Goal: Book appointment/travel/reservation

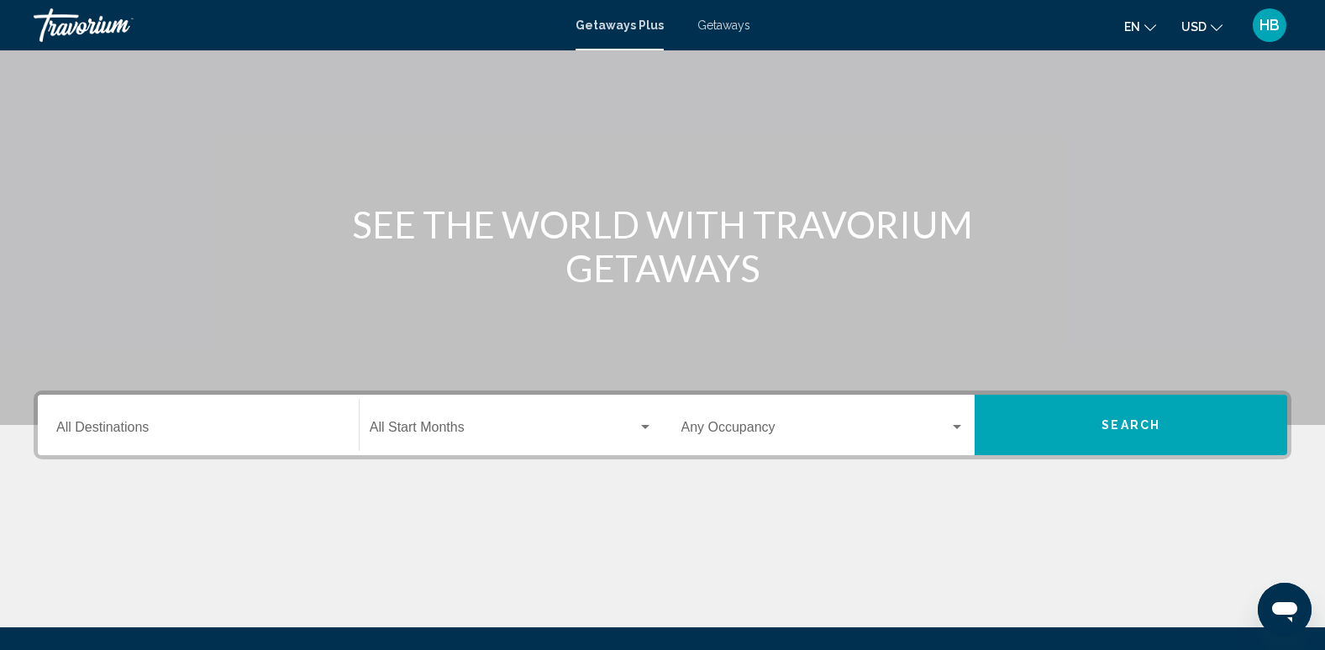
scroll to position [77, 0]
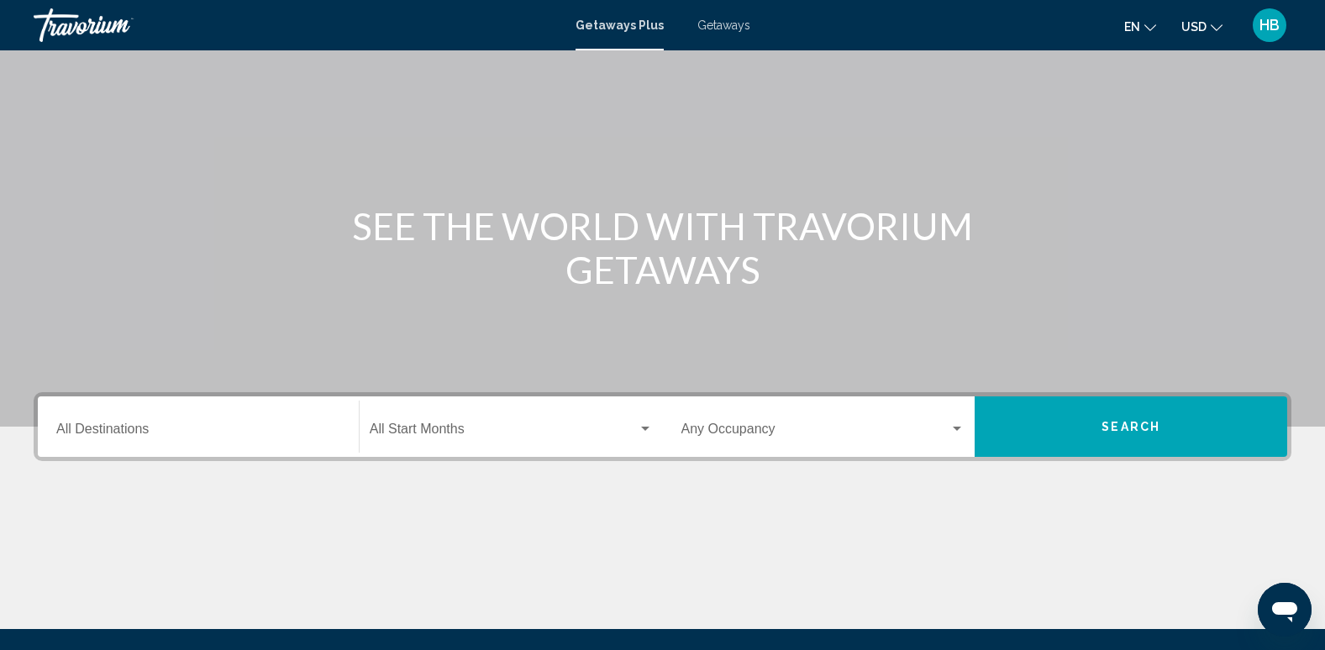
click at [122, 419] on div "Destination All Destinations" at bounding box center [198, 427] width 284 height 53
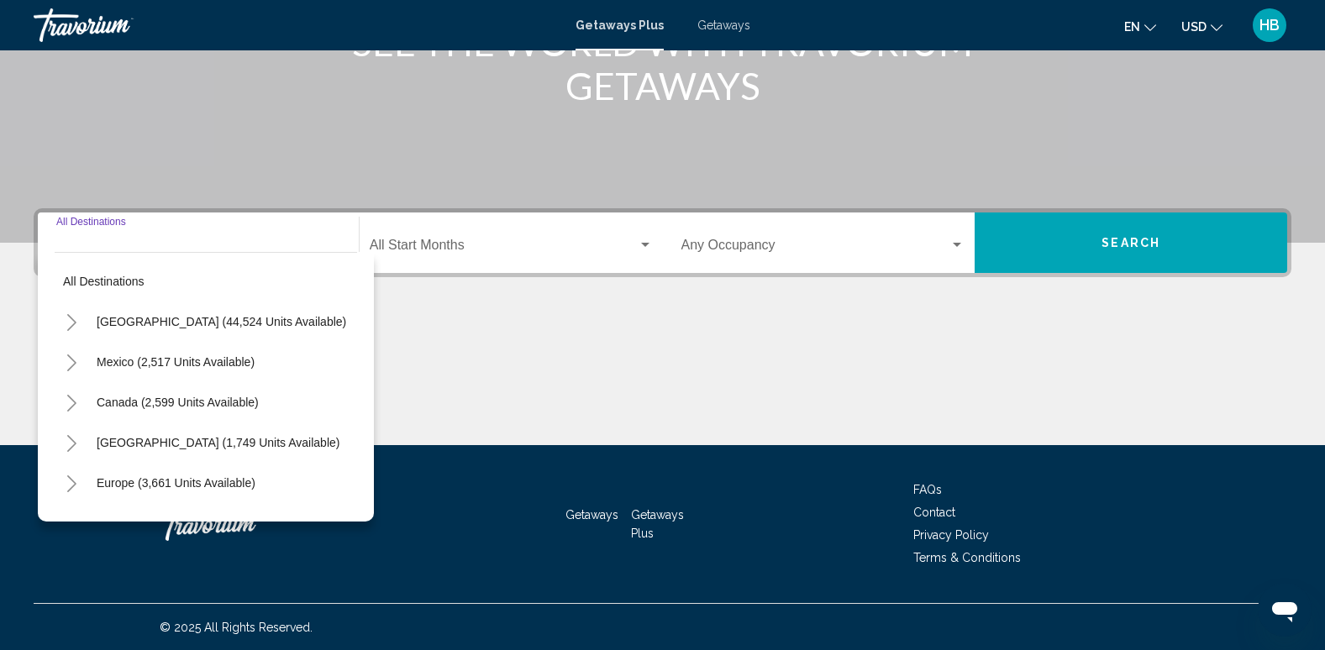
scroll to position [262, 0]
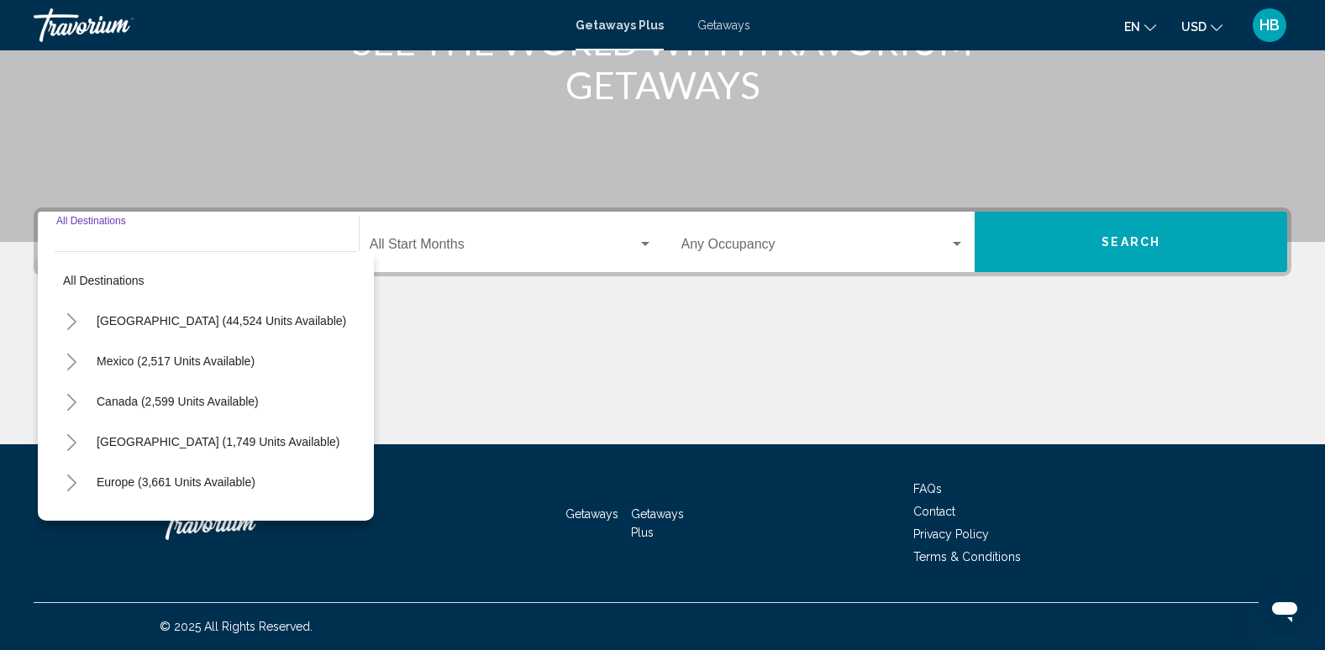
click at [546, 381] on div "Main content" at bounding box center [662, 381] width 1257 height 126
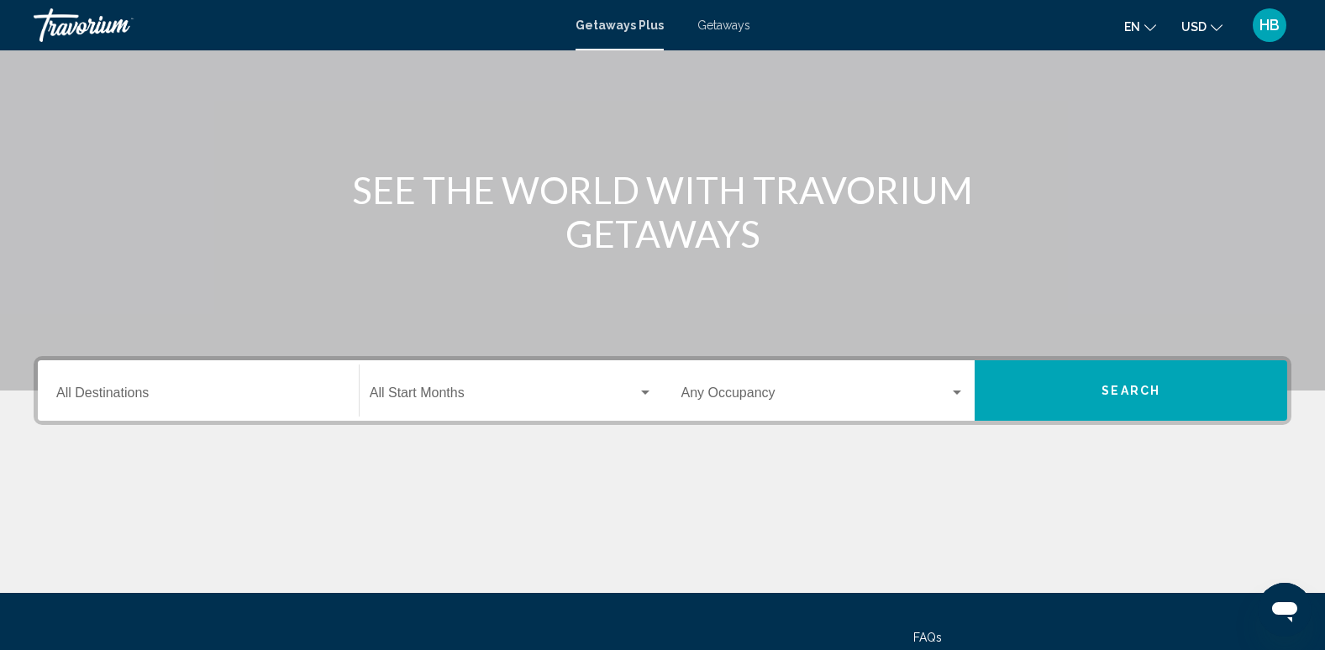
scroll to position [113, 0]
click at [713, 19] on span "Getaways" at bounding box center [723, 24] width 53 height 13
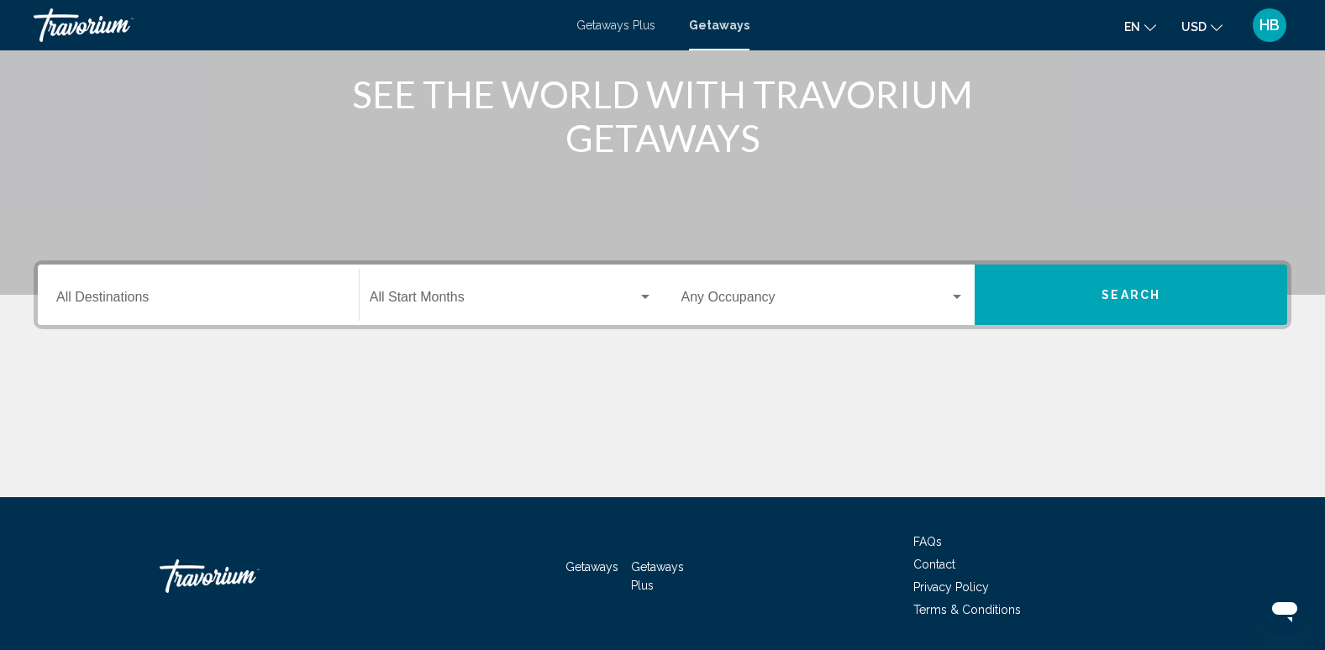
scroll to position [211, 0]
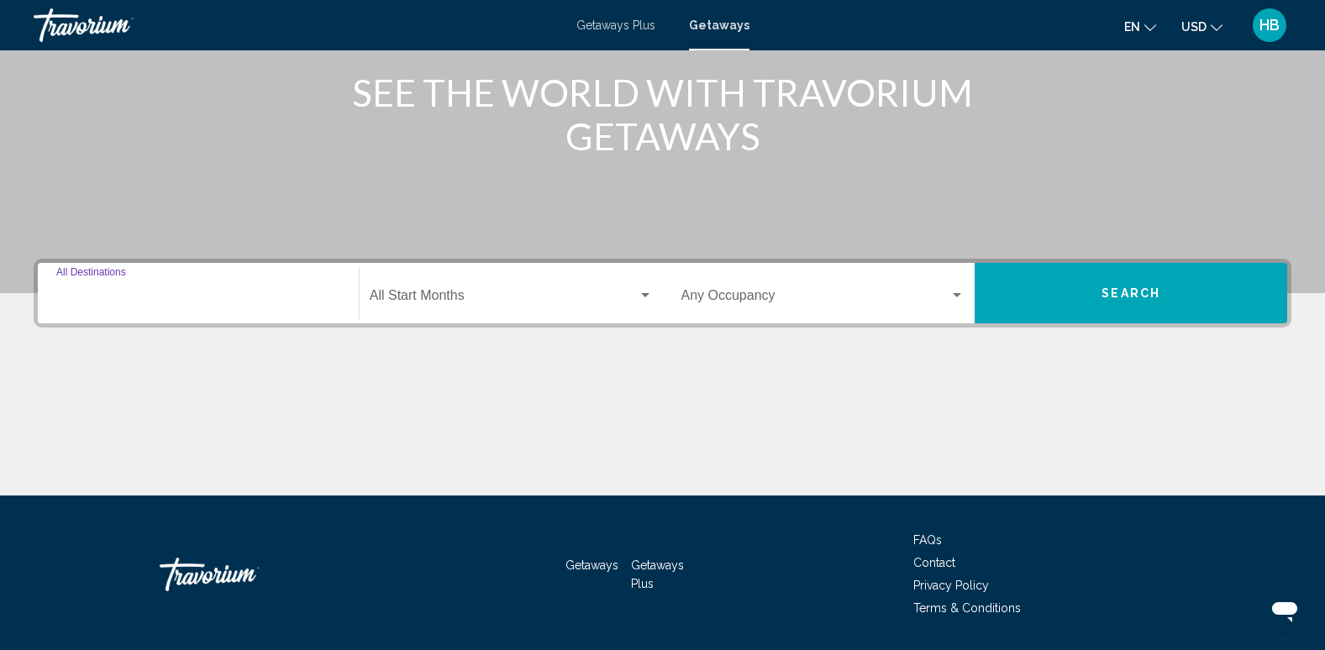
click at [117, 291] on input "Destination All Destinations" at bounding box center [198, 298] width 284 height 15
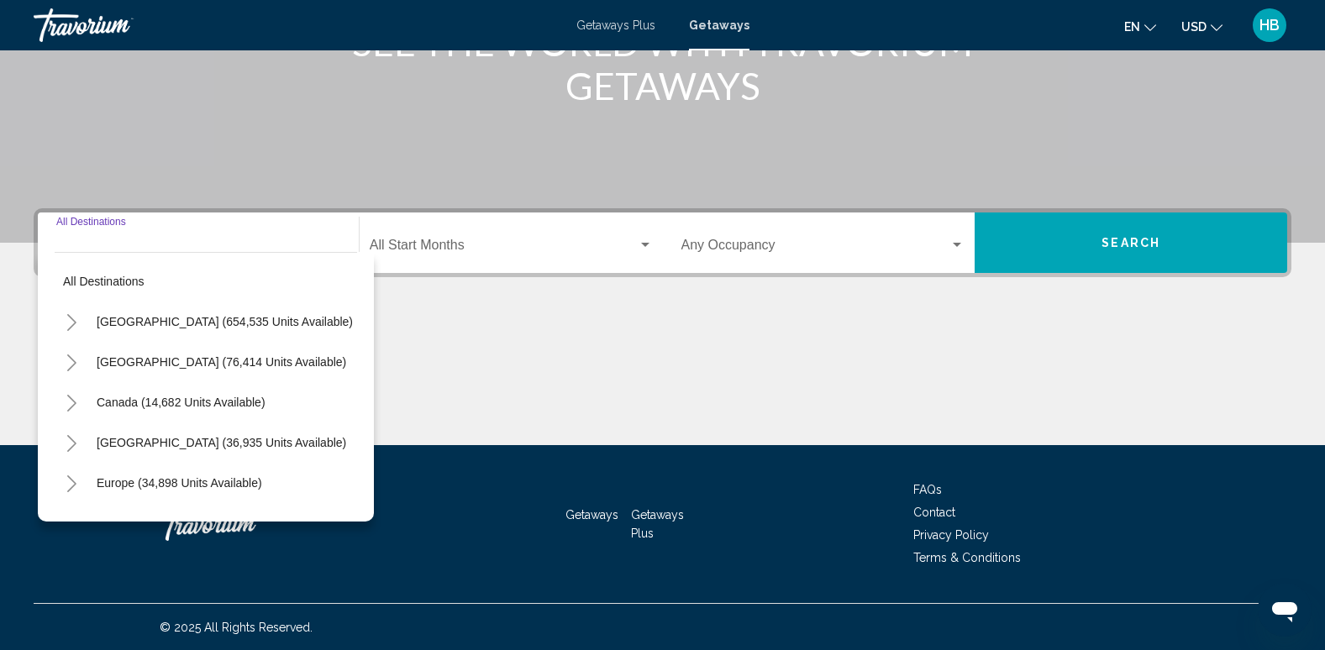
scroll to position [262, 0]
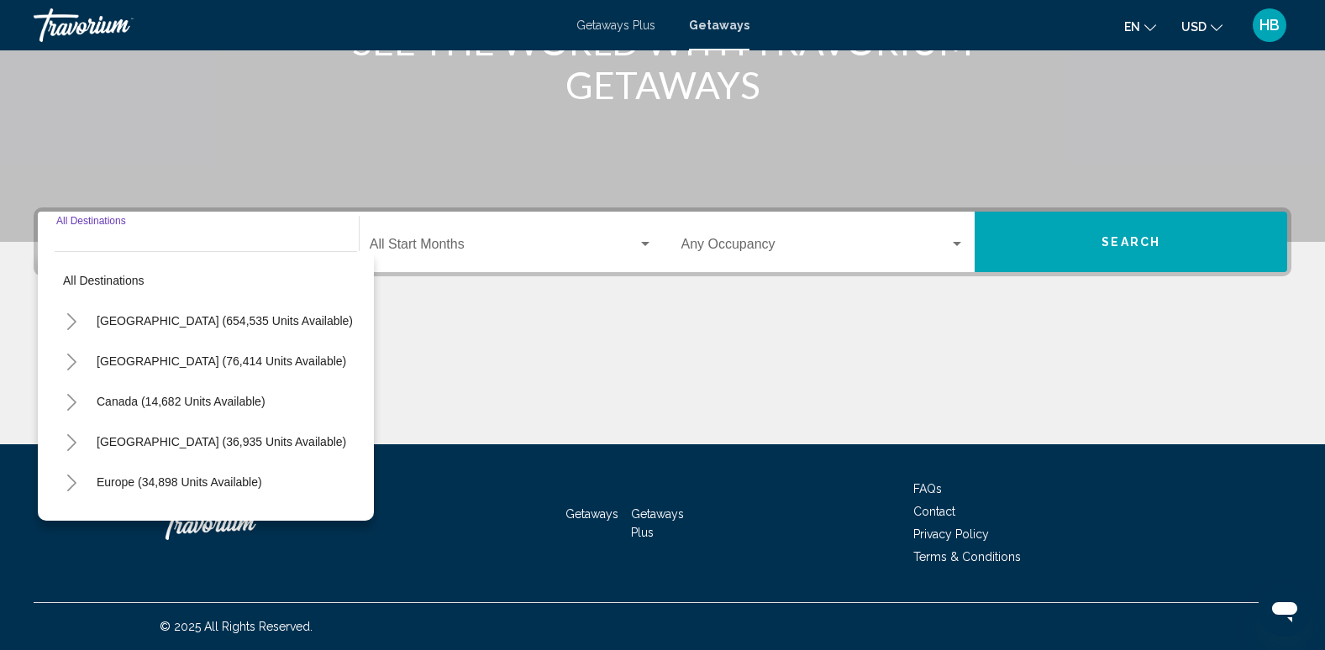
click at [58, 352] on button "Toggle Mexico (76,414 units available)" at bounding box center [72, 361] width 34 height 34
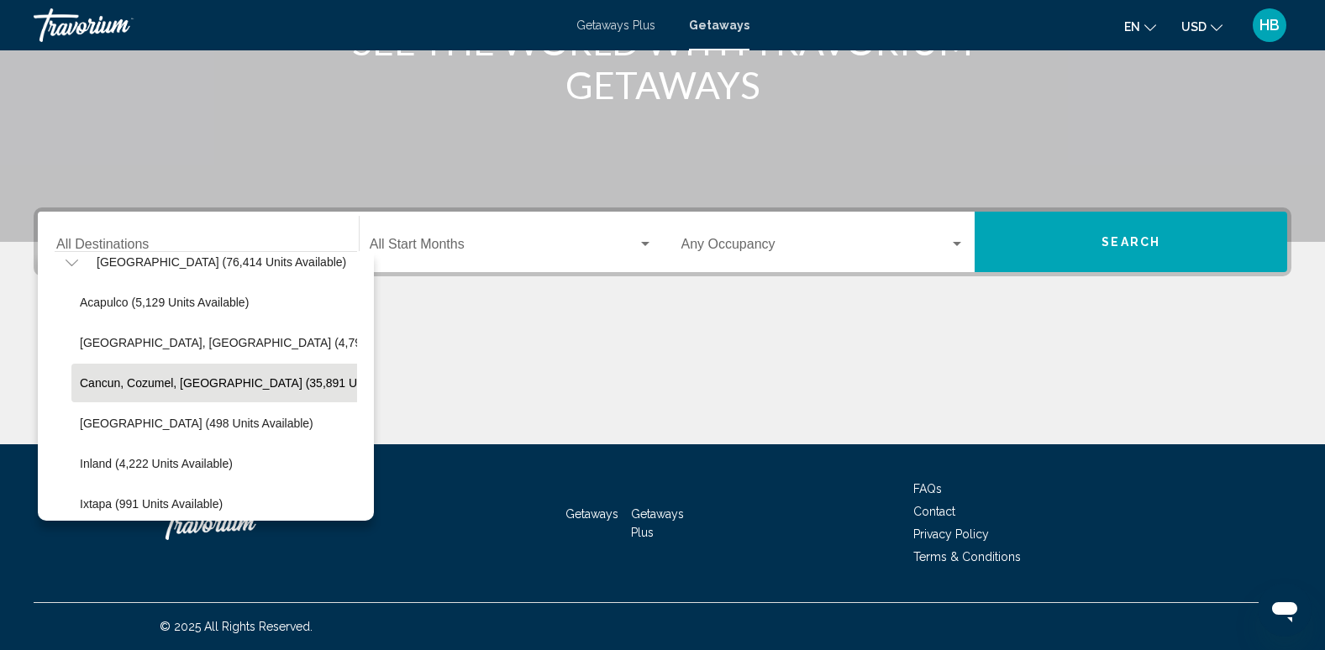
scroll to position [100, 0]
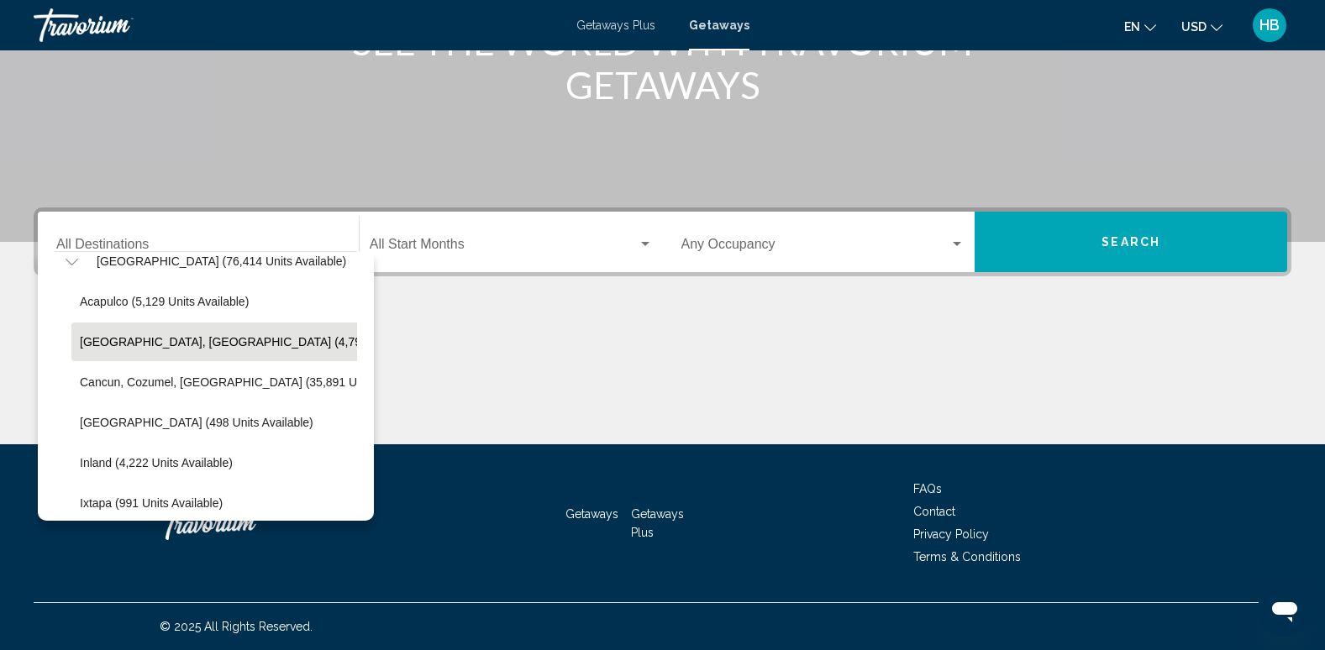
click at [224, 333] on button "[GEOGRAPHIC_DATA], [GEOGRAPHIC_DATA] (4,793 units available)" at bounding box center [265, 342] width 389 height 39
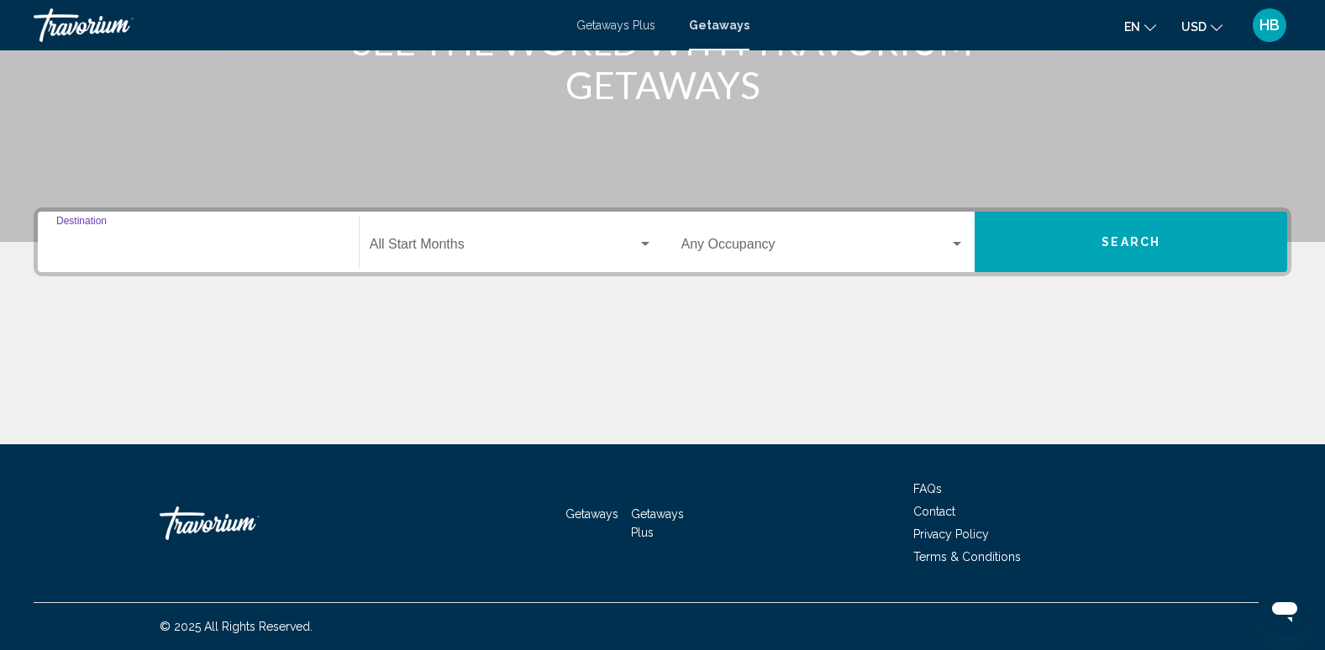
type input "**********"
click at [438, 239] on div "Start Month All Start Months" at bounding box center [511, 242] width 283 height 53
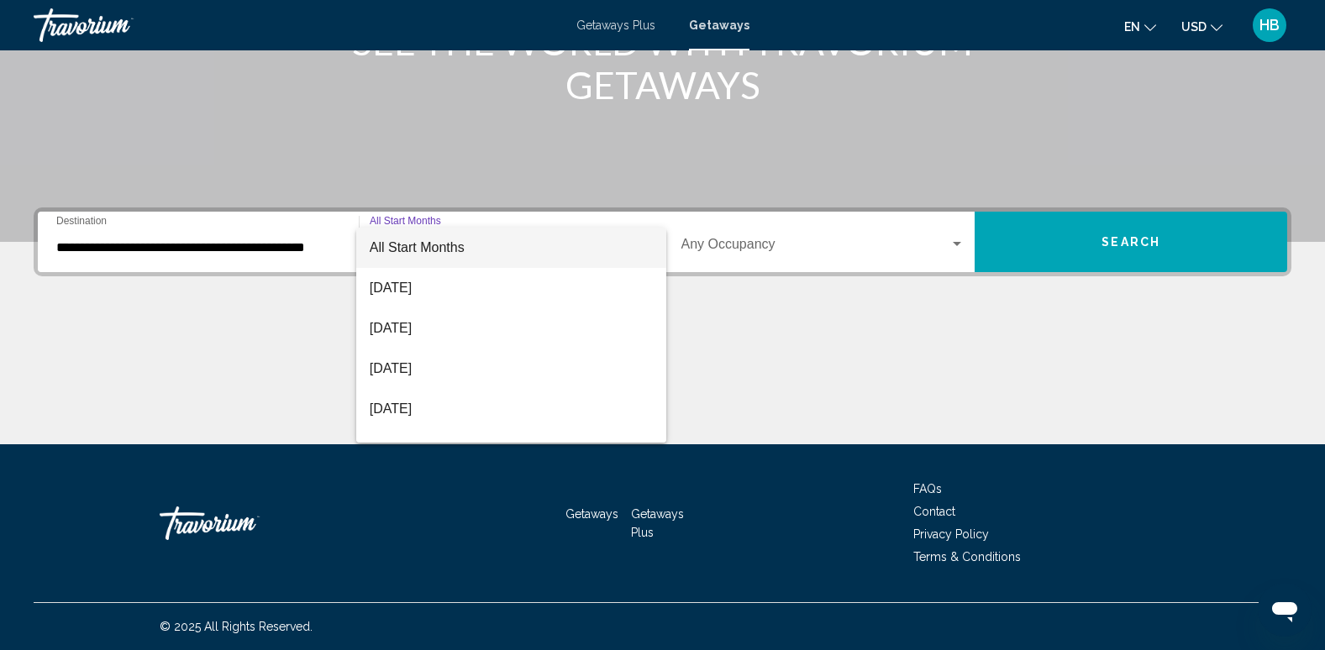
click at [901, 344] on div at bounding box center [662, 325] width 1325 height 650
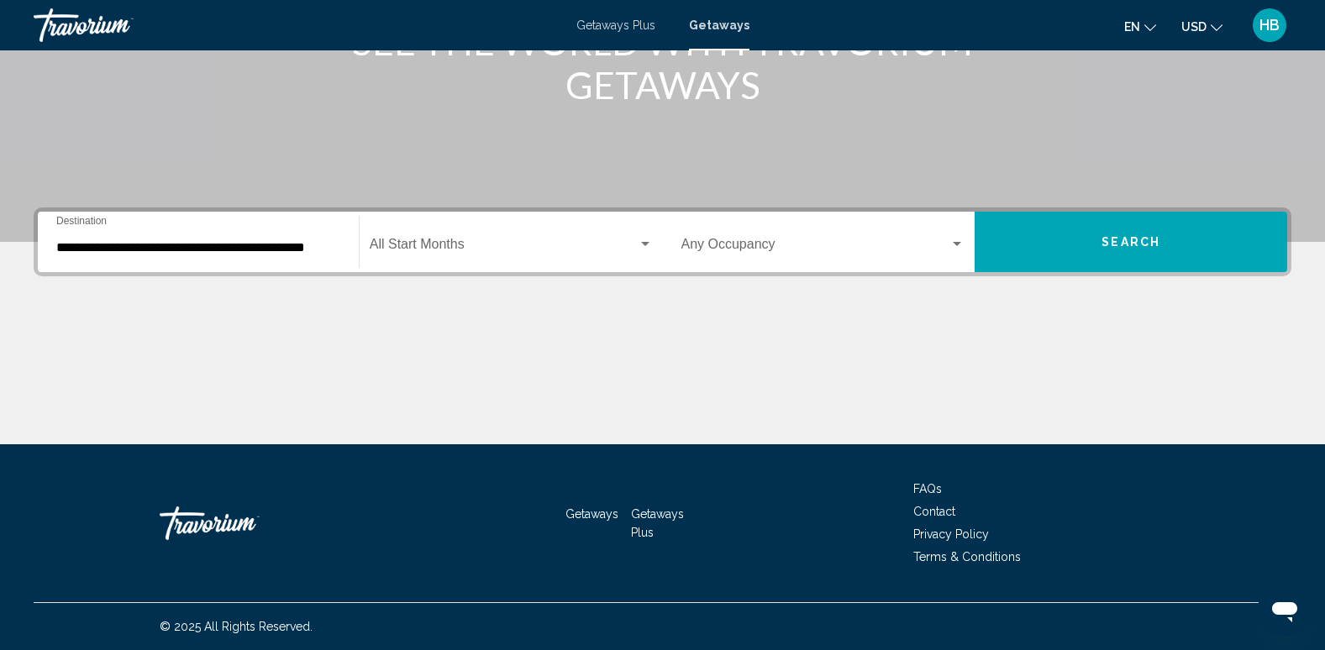
click at [1121, 239] on span "Search" at bounding box center [1130, 242] width 59 height 13
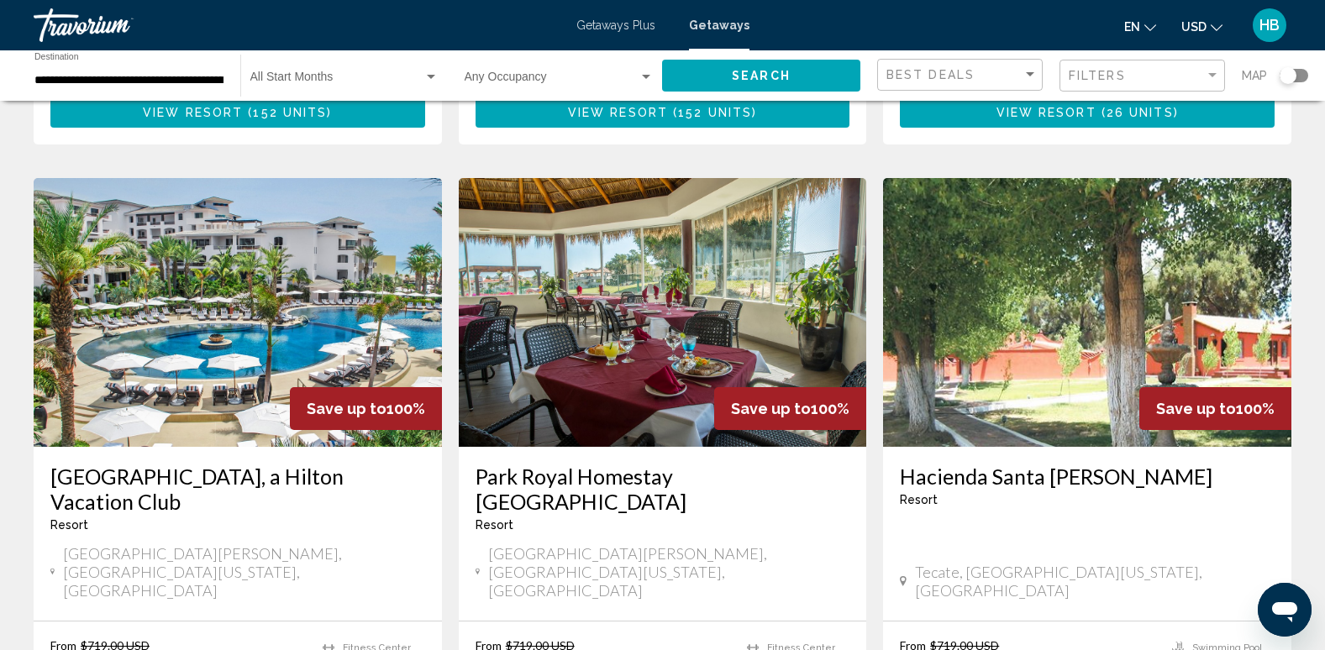
scroll to position [616, 0]
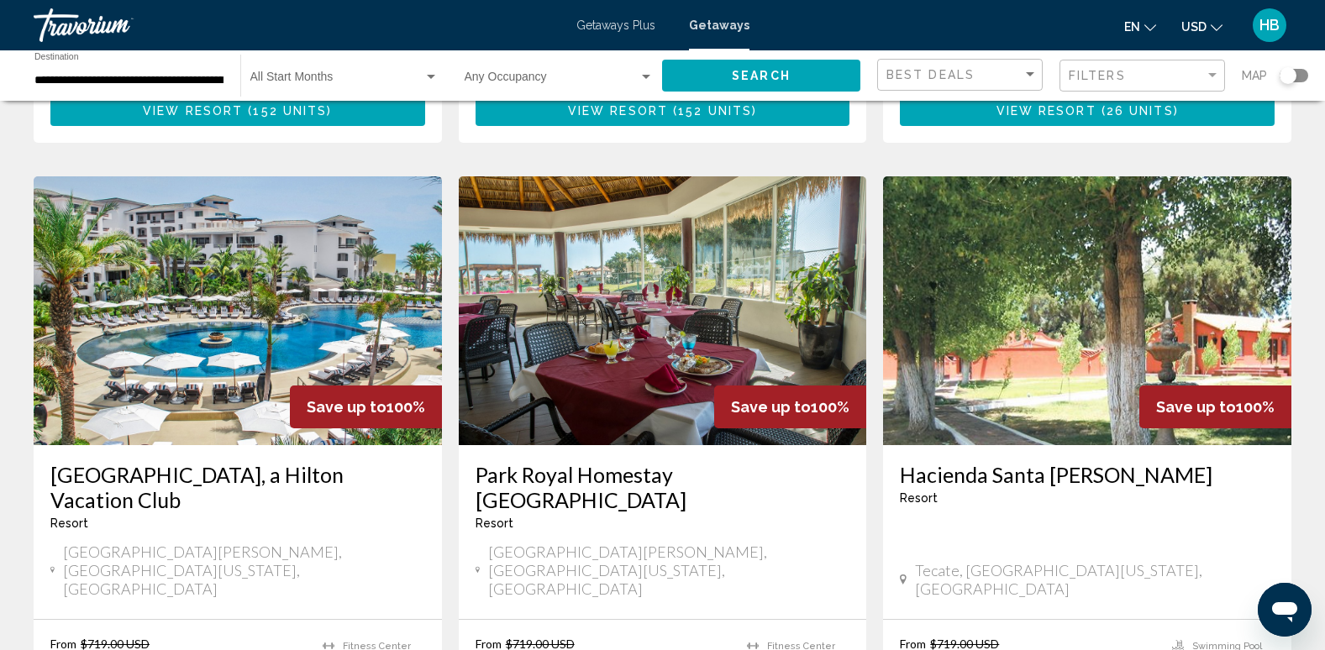
click at [291, 253] on img "Main content" at bounding box center [238, 310] width 408 height 269
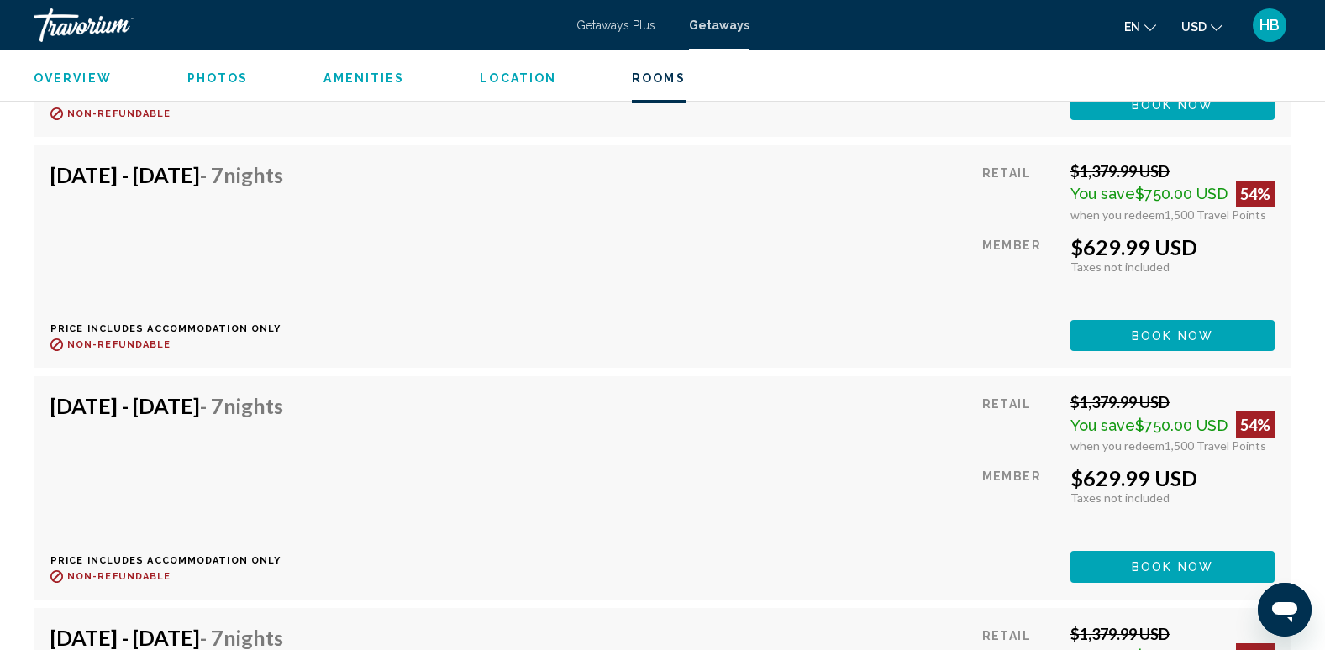
scroll to position [14009, 0]
